Goal: Obtain resource: Download file/media

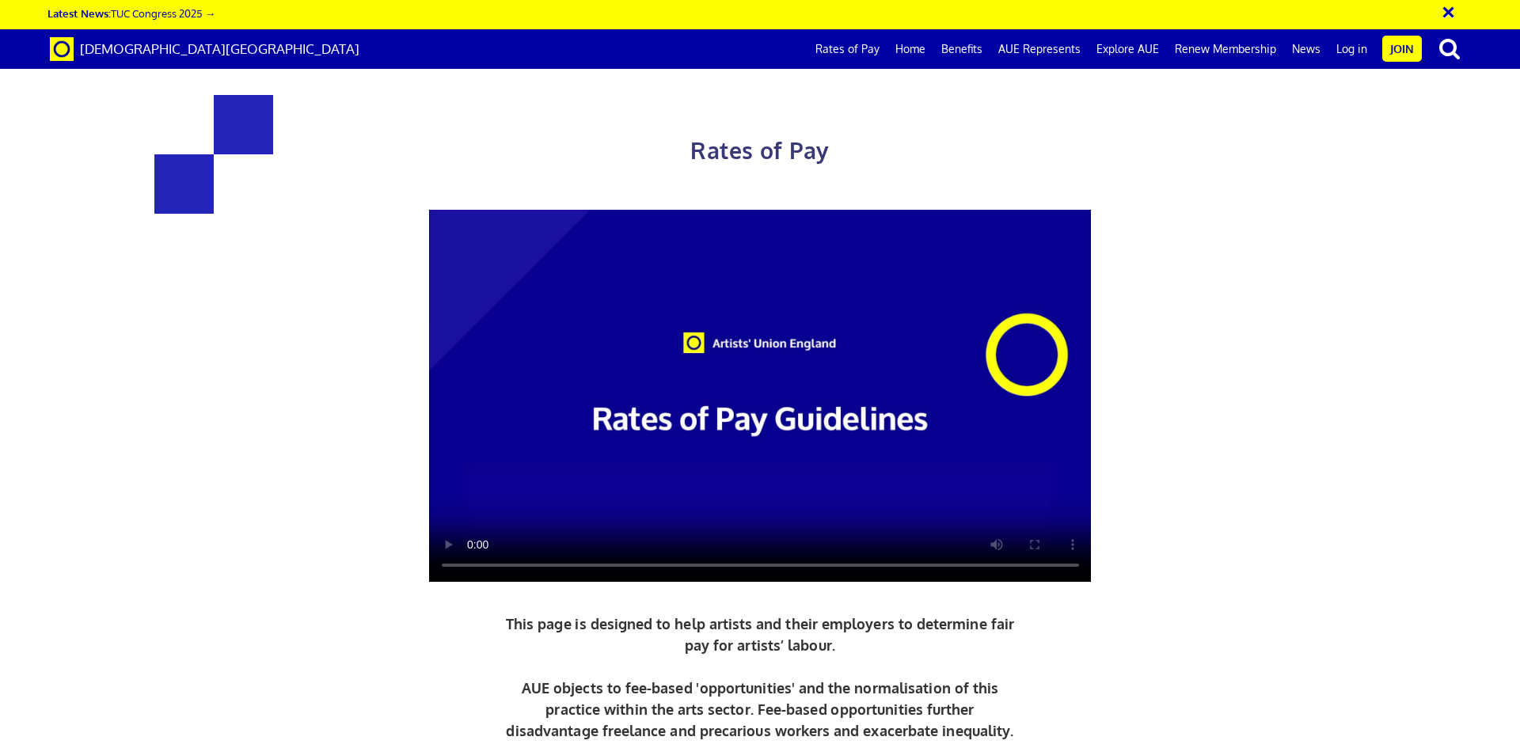
scroll to position [3324, 0]
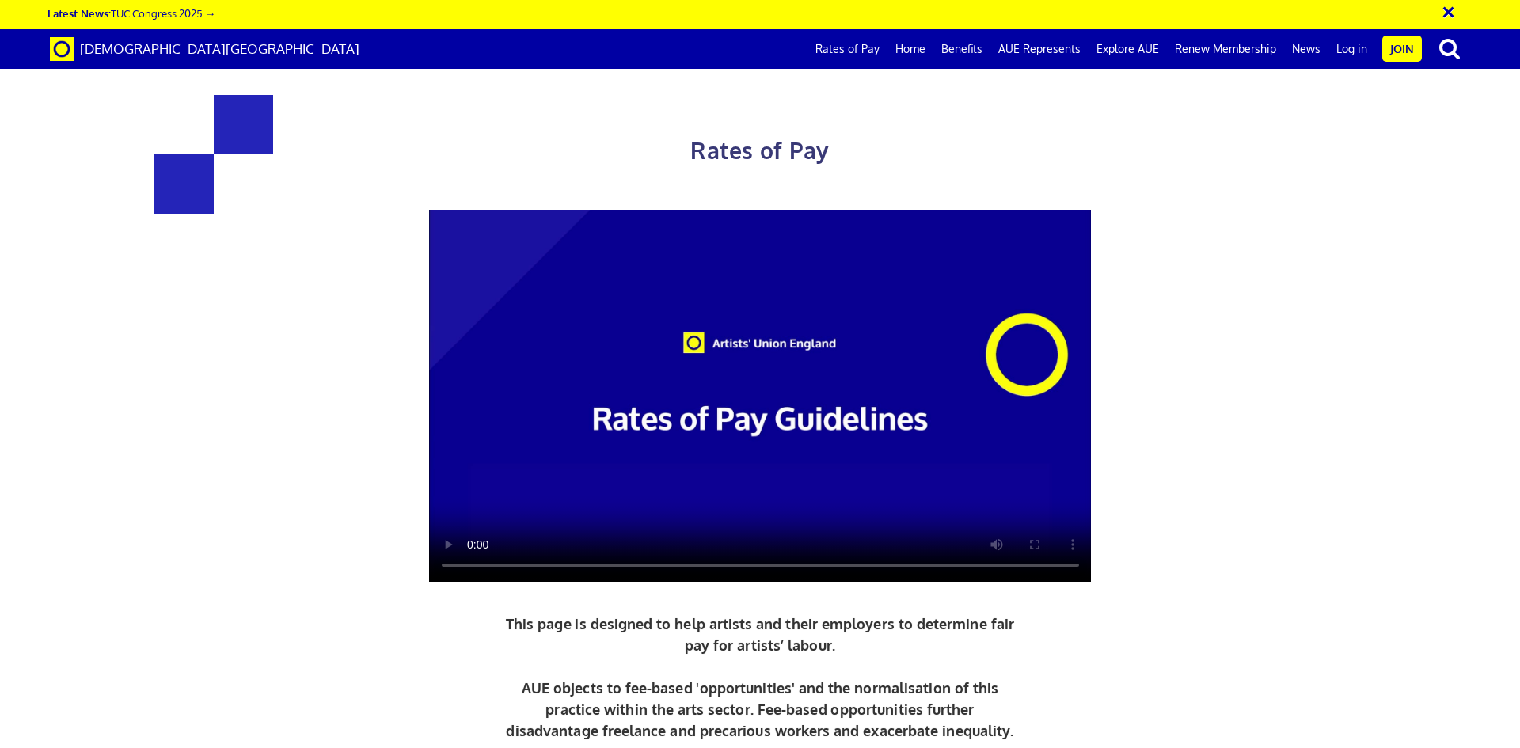
scroll to position [0, 0]
